Goal: Information Seeking & Learning: Learn about a topic

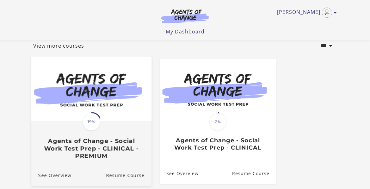
scroll to position [95, 0]
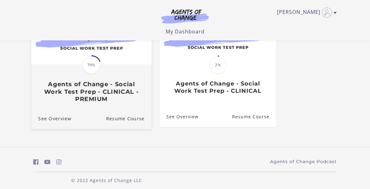
click at [89, 95] on h3 "Agents of Change - Social Work Test Prep - CLINICAL - PREMIUM" at bounding box center [91, 92] width 106 height 22
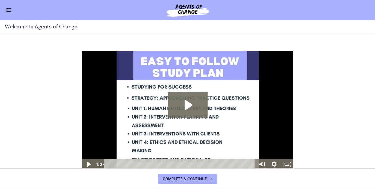
click at [7, 14] on button "Enable menu" at bounding box center [9, 10] width 8 height 8
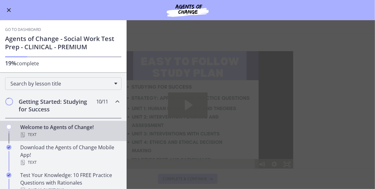
click at [22, 29] on link "Go to Dashboard" at bounding box center [23, 29] width 36 height 5
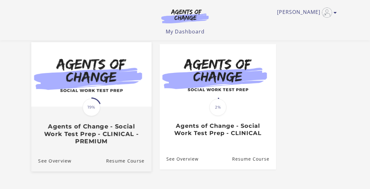
scroll to position [63, 0]
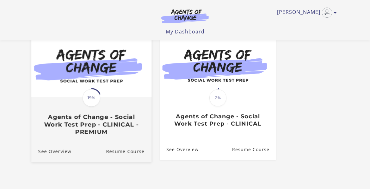
click at [116, 114] on div "Translation missing: en.liquid.partials.dashboard_course_card.progress_descript…" at bounding box center [91, 117] width 120 height 38
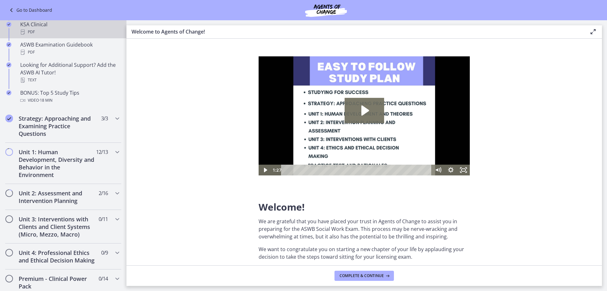
scroll to position [285, 0]
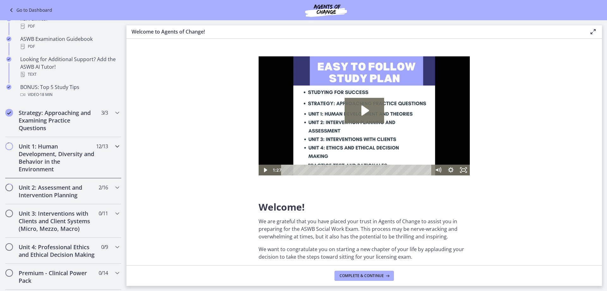
click at [51, 151] on h2 "Unit 1: Human Development, Diversity and Behavior in the Environment" at bounding box center [57, 157] width 77 height 30
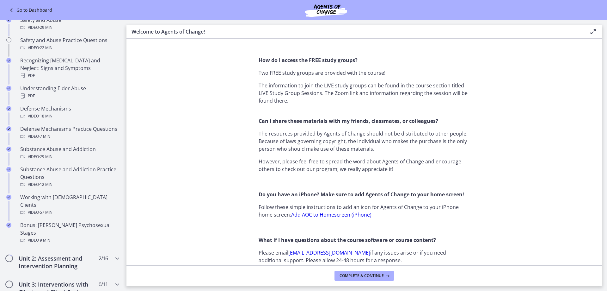
scroll to position [601, 0]
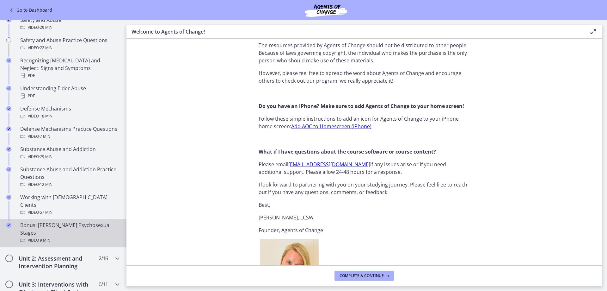
click at [63, 189] on div "Bonus: [PERSON_NAME] Psychosexual Stages Video · 9 min" at bounding box center [69, 232] width 99 height 23
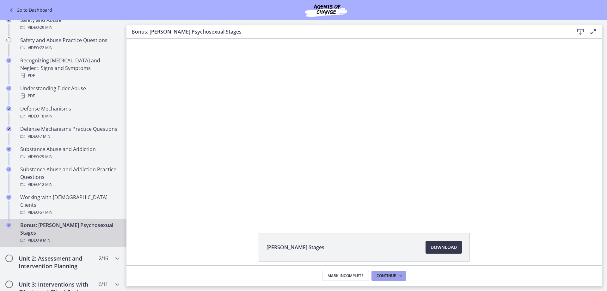
click at [374, 189] on button "Continue" at bounding box center [389, 275] width 35 height 10
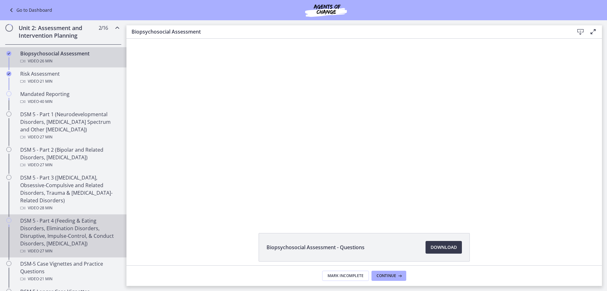
scroll to position [190, 0]
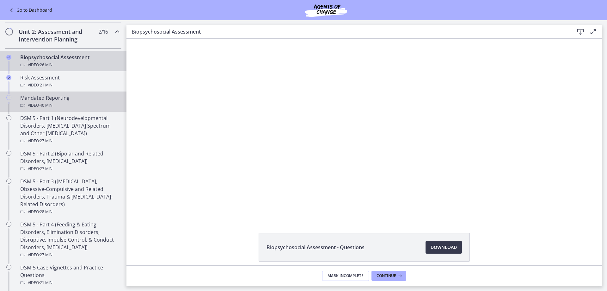
click at [56, 98] on div "Mandated Reporting Video · 40 min" at bounding box center [69, 101] width 99 height 15
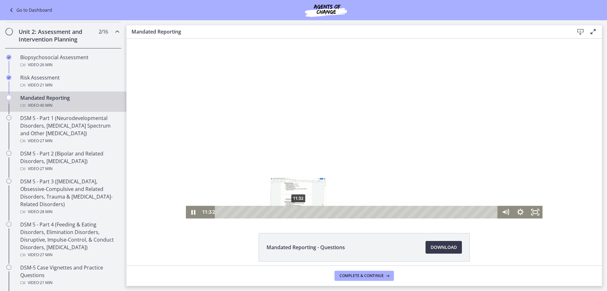
click at [296, 189] on div "11:32" at bounding box center [357, 212] width 274 height 13
click at [332, 141] on div at bounding box center [364, 129] width 357 height 180
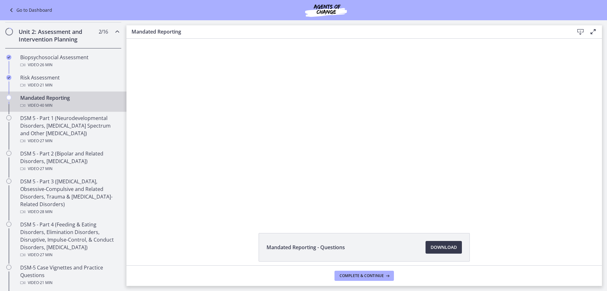
click at [332, 141] on div at bounding box center [364, 129] width 357 height 180
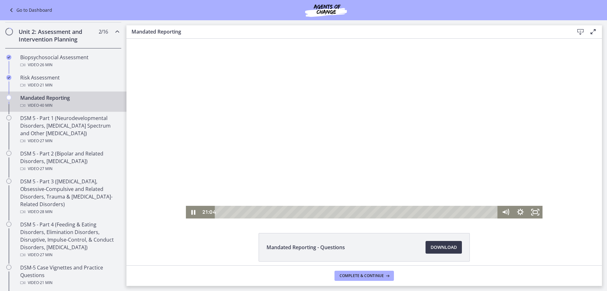
click at [336, 119] on div at bounding box center [364, 129] width 357 height 180
click at [341, 145] on div at bounding box center [364, 129] width 357 height 180
click at [374, 189] on icon "Fullscreen" at bounding box center [535, 212] width 15 height 13
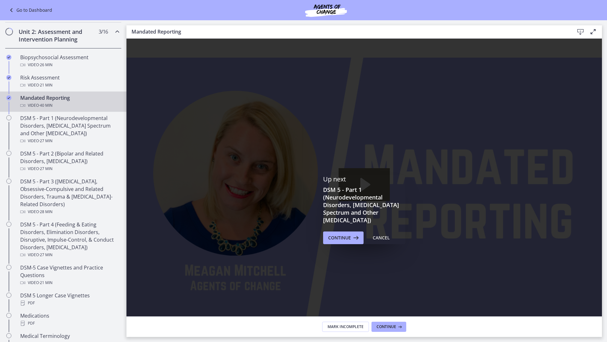
click at [374, 189] on icon "Fullscreen" at bounding box center [594, 337] width 20 height 17
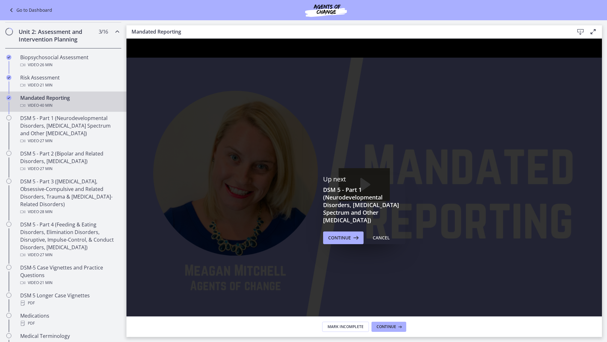
click at [374, 189] on icon "Unfullscreen" at bounding box center [594, 337] width 16 height 14
